Goal: Find specific page/section: Find specific page/section

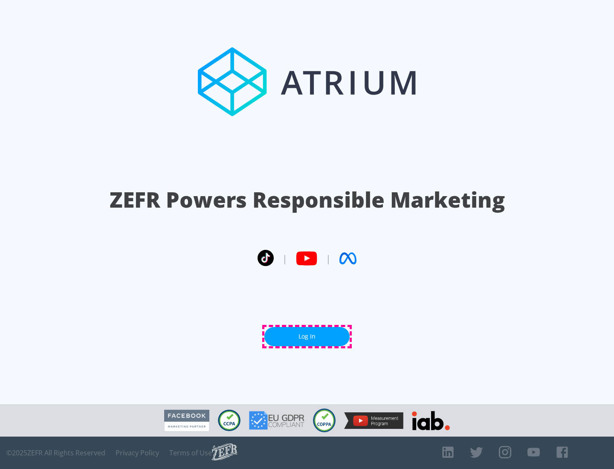
click at [307, 337] on link "Log In" at bounding box center [306, 336] width 85 height 19
